Goal: Task Accomplishment & Management: Complete application form

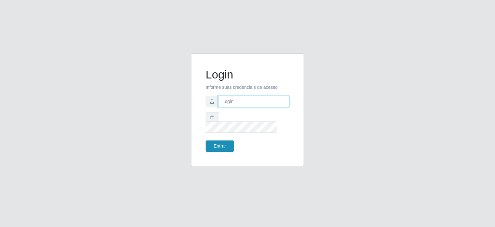
type input "johnrelley27@gmail.com"
click at [225, 142] on button "Entrar" at bounding box center [220, 145] width 28 height 11
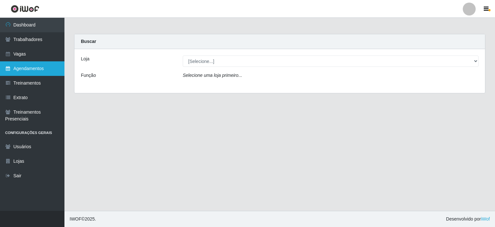
click at [32, 64] on link "Agendamentos" at bounding box center [32, 68] width 64 height 14
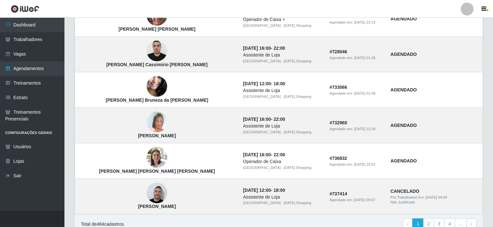
scroll to position [444, 0]
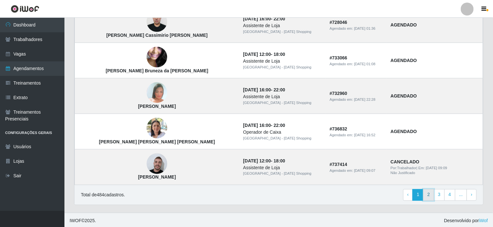
click at [432, 193] on link "2" at bounding box center [428, 195] width 11 height 12
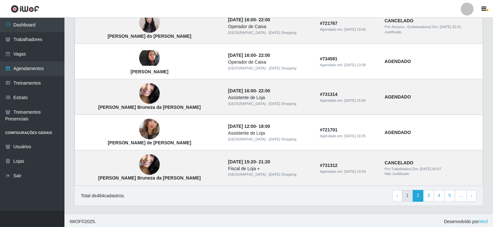
scroll to position [444, 0]
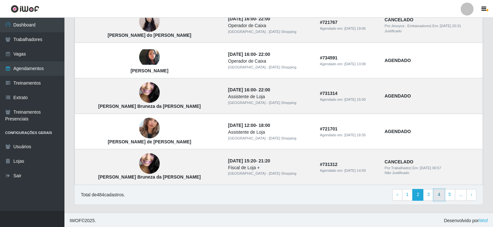
click at [440, 196] on link "4" at bounding box center [439, 195] width 11 height 12
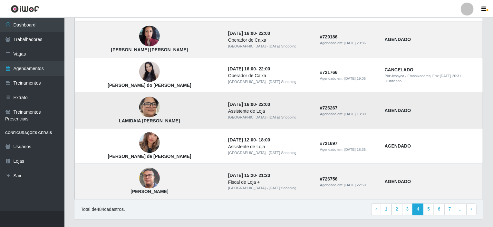
scroll to position [444, 0]
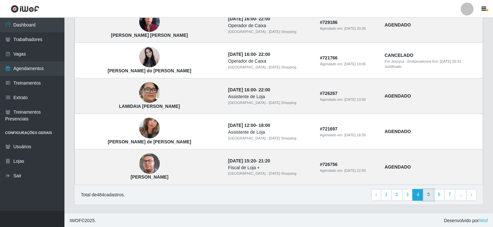
click at [429, 194] on link "5" at bounding box center [428, 195] width 11 height 12
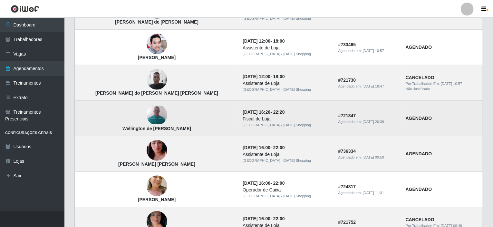
scroll to position [387, 0]
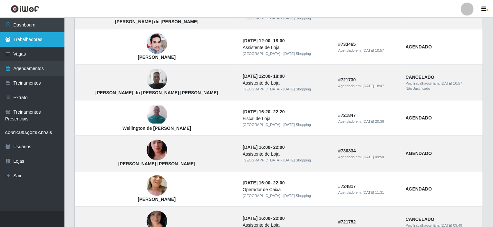
click at [33, 37] on link "Trabalhadores" at bounding box center [32, 39] width 64 height 14
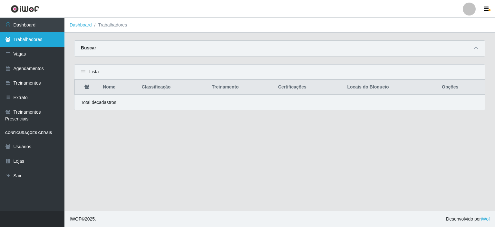
click at [23, 43] on link "Trabalhadores" at bounding box center [32, 39] width 64 height 14
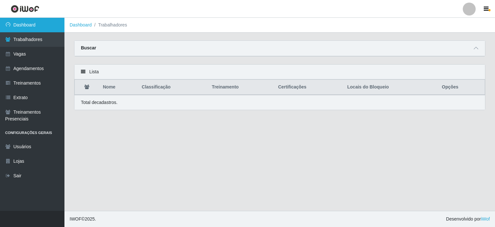
click at [24, 25] on link "Dashboard" at bounding box center [32, 25] width 64 height 14
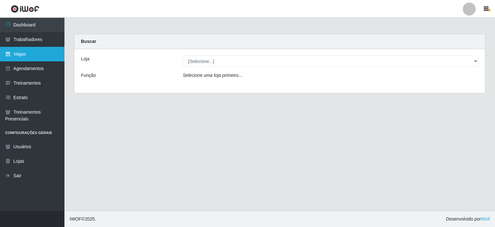
click at [24, 53] on link "Vagas" at bounding box center [32, 54] width 64 height 14
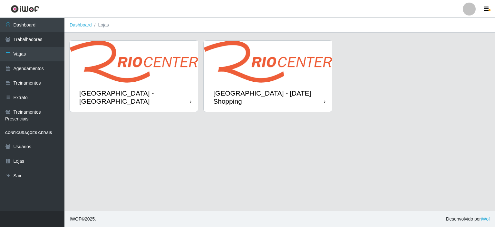
click at [272, 91] on div "[GEOGRAPHIC_DATA] - [DATE] Shopping" at bounding box center [268, 97] width 111 height 16
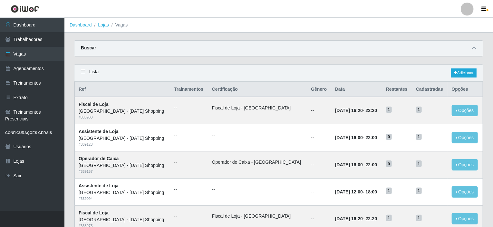
click at [153, 49] on div "Buscar" at bounding box center [278, 48] width 409 height 15
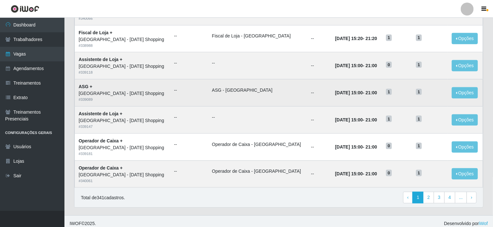
scroll to position [317, 0]
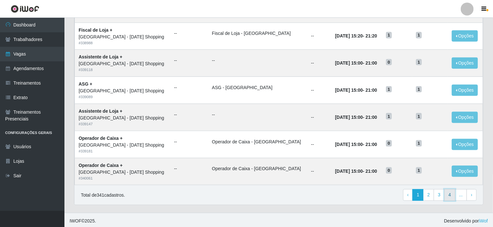
click at [450, 196] on link "4" at bounding box center [449, 195] width 11 height 12
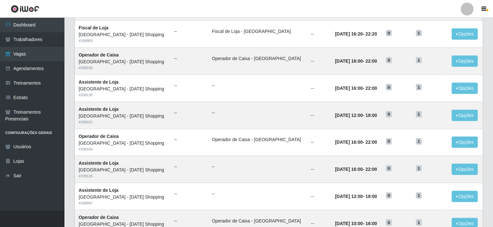
scroll to position [317, 0]
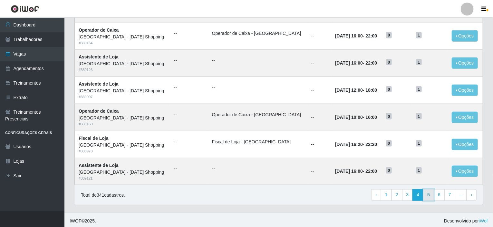
click at [430, 197] on link "5" at bounding box center [428, 195] width 11 height 12
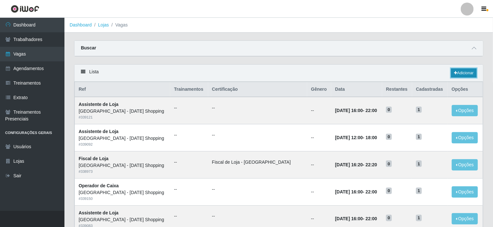
click at [455, 73] on icon at bounding box center [455, 73] width 3 height 4
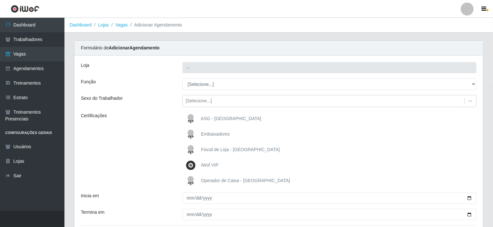
type input "[GEOGRAPHIC_DATA] - [DATE] Shopping"
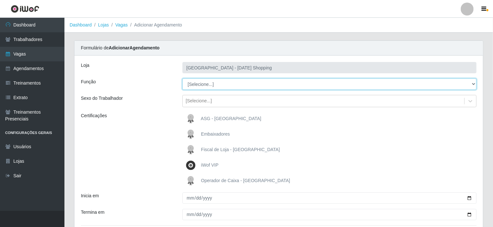
click at [236, 84] on select "[Selecione...] ASG ASG + ASG ++ Assistente de Loja Assistente de Loja + Assiste…" at bounding box center [329, 83] width 294 height 11
select select "156"
click at [182, 78] on select "[Selecione...] ASG ASG + ASG ++ Assistente de Loja Assistente de Loja + Assiste…" at bounding box center [329, 83] width 294 height 11
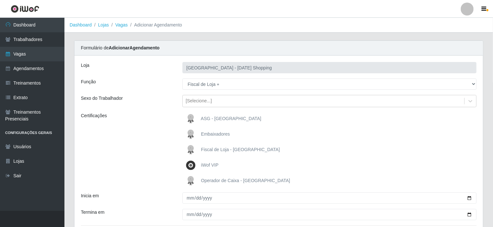
click at [209, 150] on span "Fiscal de Loja - Rio Center" at bounding box center [240, 149] width 79 height 5
click at [0, 0] on input "Fiscal de Loja - Rio Center" at bounding box center [0, 0] width 0 height 0
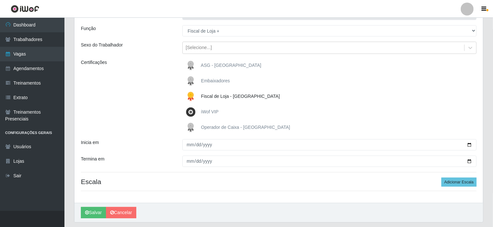
scroll to position [64, 0]
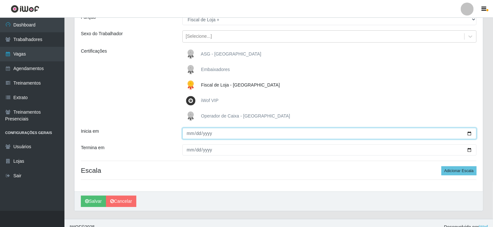
click at [191, 134] on input "Inicia em" at bounding box center [329, 133] width 294 height 11
click at [470, 131] on input "Inicia em" at bounding box center [329, 133] width 294 height 11
type input "2025-09-13"
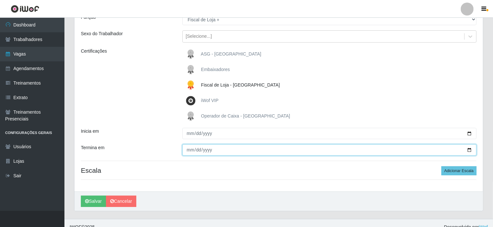
click at [468, 150] on input "Termina em" at bounding box center [329, 149] width 294 height 11
type input "2025-09-13"
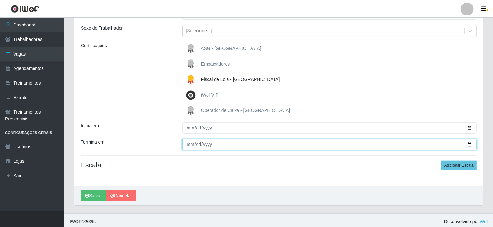
scroll to position [72, 0]
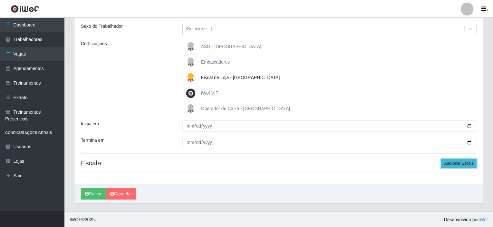
click at [465, 164] on button "Adicionar Escala" at bounding box center [458, 163] width 35 height 9
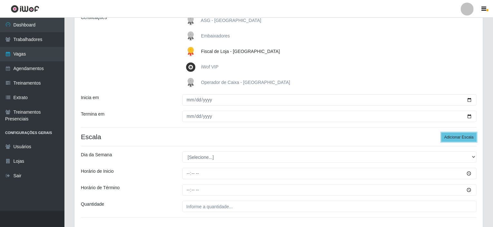
scroll to position [136, 0]
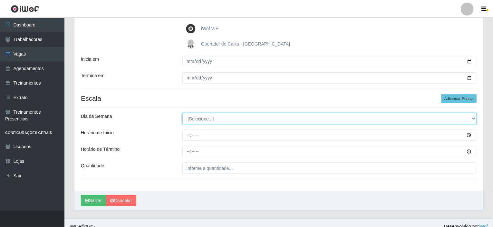
click at [240, 121] on select "[Selecione...] Segunda Terça Quarta Quinta Sexta Sábado Domingo" at bounding box center [329, 118] width 294 height 11
select select "6"
click at [182, 113] on select "[Selecione...] Segunda Terça Quarta Quinta Sexta Sábado Domingo" at bounding box center [329, 118] width 294 height 11
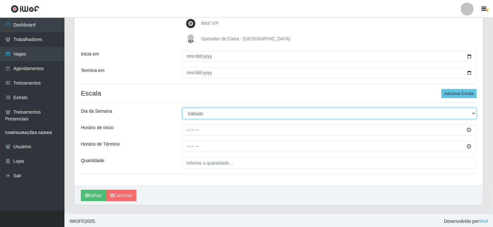
scroll to position [143, 0]
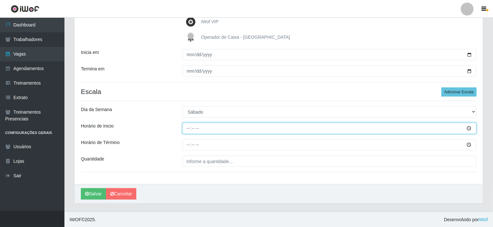
click at [188, 127] on input "Horário de Inicio" at bounding box center [329, 127] width 294 height 11
type input "16:20"
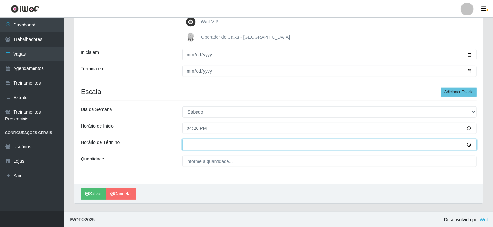
click at [188, 145] on input "Horário de Término" at bounding box center [329, 144] width 294 height 11
type input "22:20"
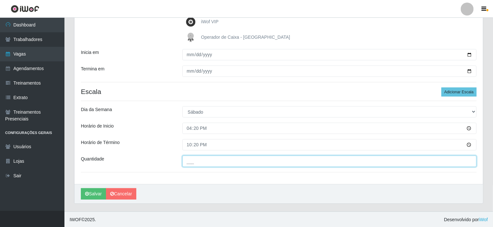
click at [237, 160] on input "___" at bounding box center [329, 160] width 294 height 11
type input "01_"
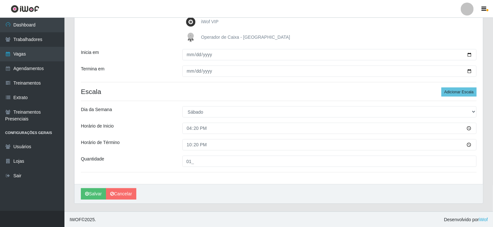
click at [178, 172] on div "Loja Rio Center - Natal Shopping Função [Selecione...] ASG ASG + ASG ++ Assiste…" at bounding box center [278, 47] width 409 height 271
click at [89, 190] on button "Salvar" at bounding box center [93, 193] width 25 height 11
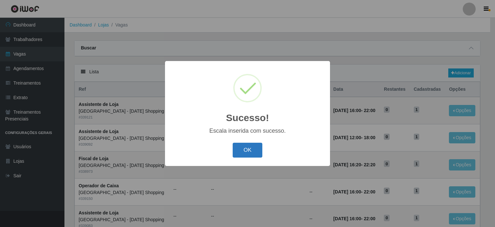
click at [246, 151] on button "OK" at bounding box center [248, 149] width 30 height 15
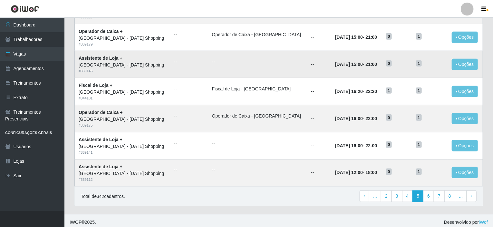
scroll to position [317, 0]
